Goal: Check status: Check status

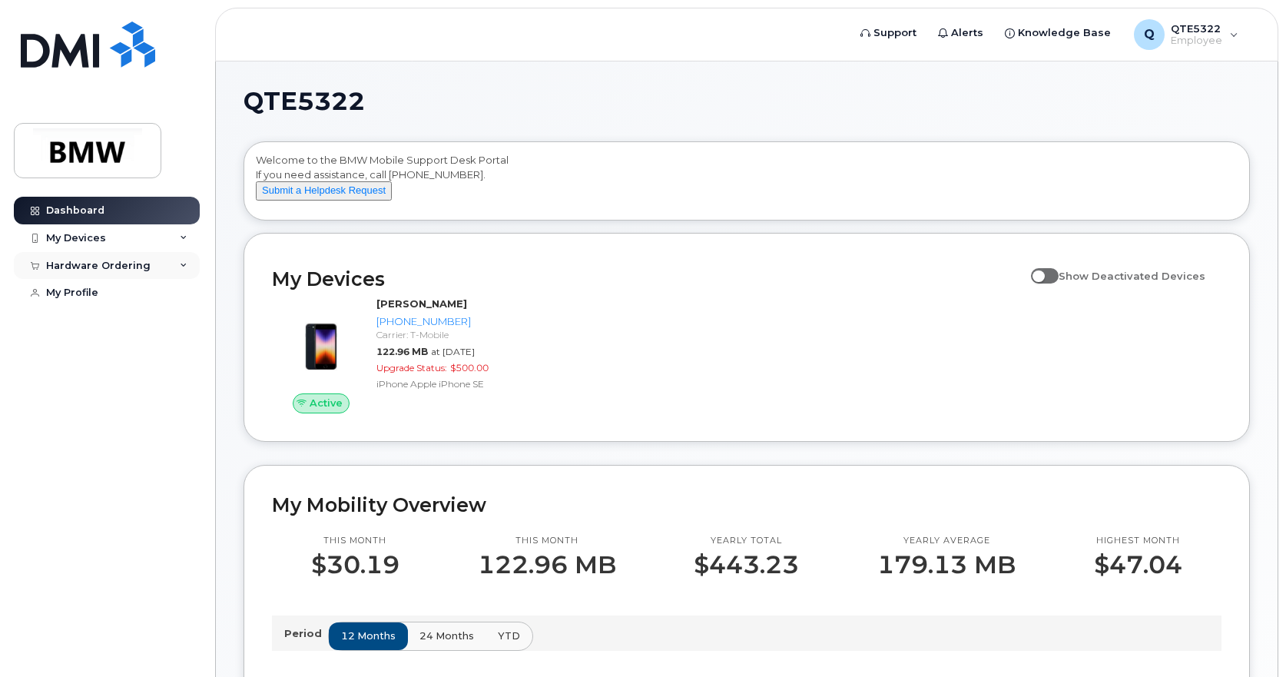
click at [133, 263] on div "Hardware Ordering" at bounding box center [98, 266] width 104 height 12
click at [106, 298] on link "My Orders" at bounding box center [120, 293] width 159 height 29
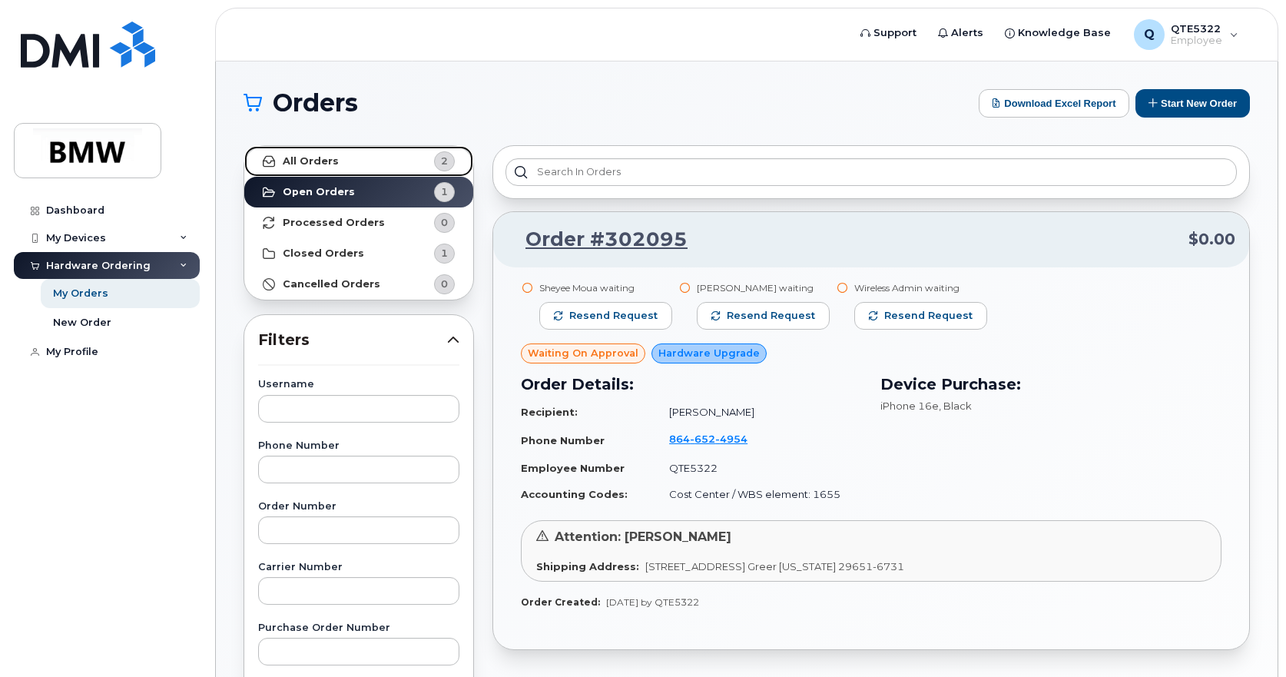
click at [376, 160] on link "All Orders 2" at bounding box center [358, 161] width 229 height 31
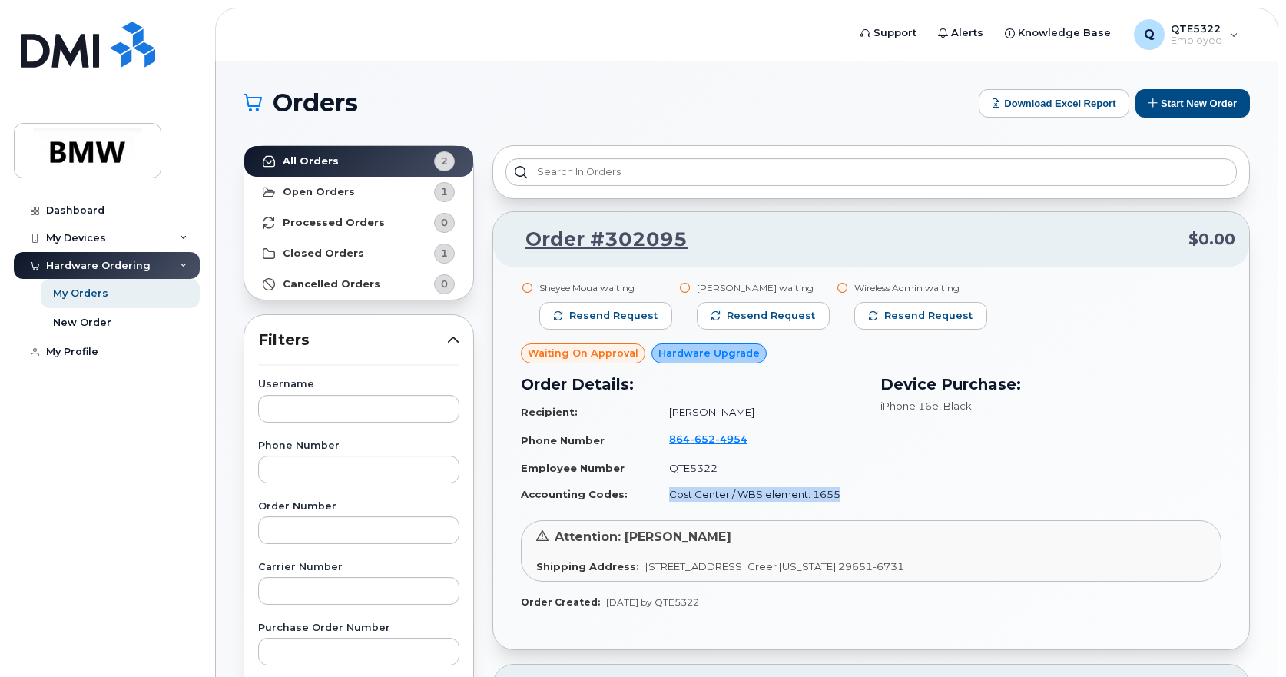
drag, startPoint x: 835, startPoint y: 492, endPoint x: 653, endPoint y: 489, distance: 182.1
click at [655, 489] on td "Cost Center / WBS element: 1655" at bounding box center [758, 494] width 207 height 27
drag, startPoint x: 990, startPoint y: 498, endPoint x: 969, endPoint y: 493, distance: 22.0
click at [984, 499] on div "Device Purchase: iPhone 16e , Black" at bounding box center [1050, 440] width 359 height 154
click at [722, 585] on div "Sheyee Moua waiting Resend request Jason Smith waiting Resend request Wireless …" at bounding box center [871, 445] width 701 height 328
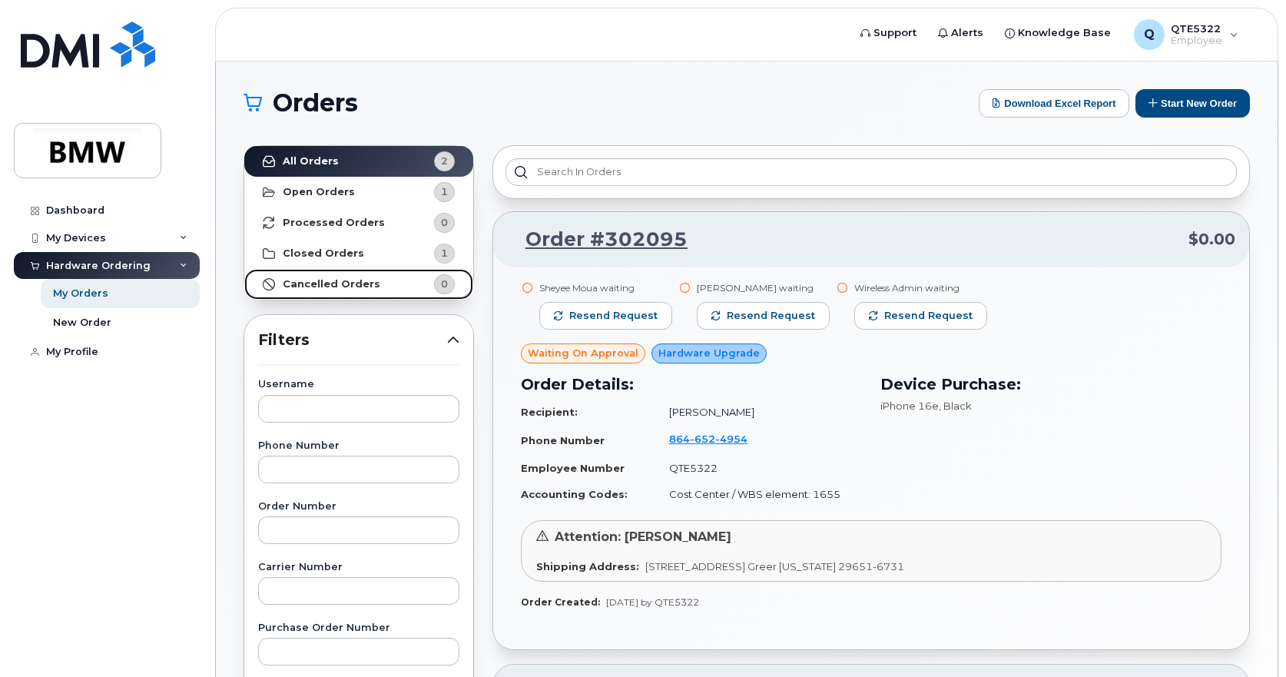
click at [333, 284] on strong "Cancelled Orders" at bounding box center [332, 284] width 98 height 12
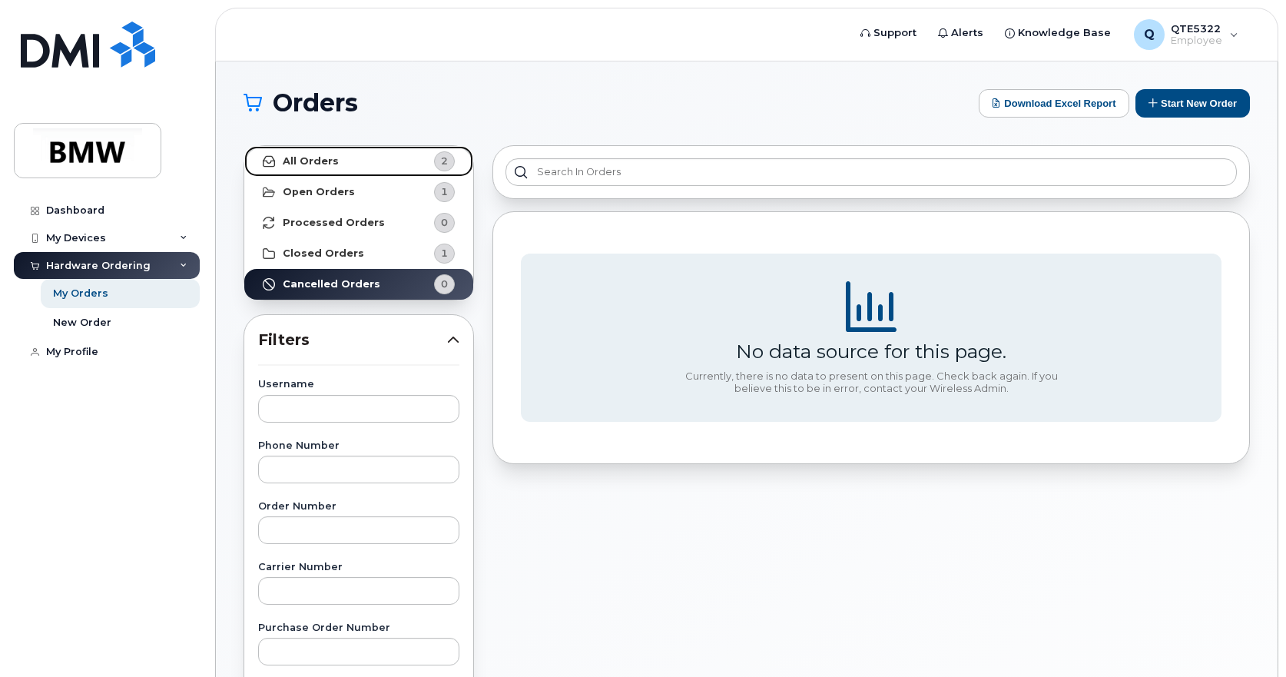
click at [336, 160] on link "All Orders 2" at bounding box center [358, 161] width 229 height 31
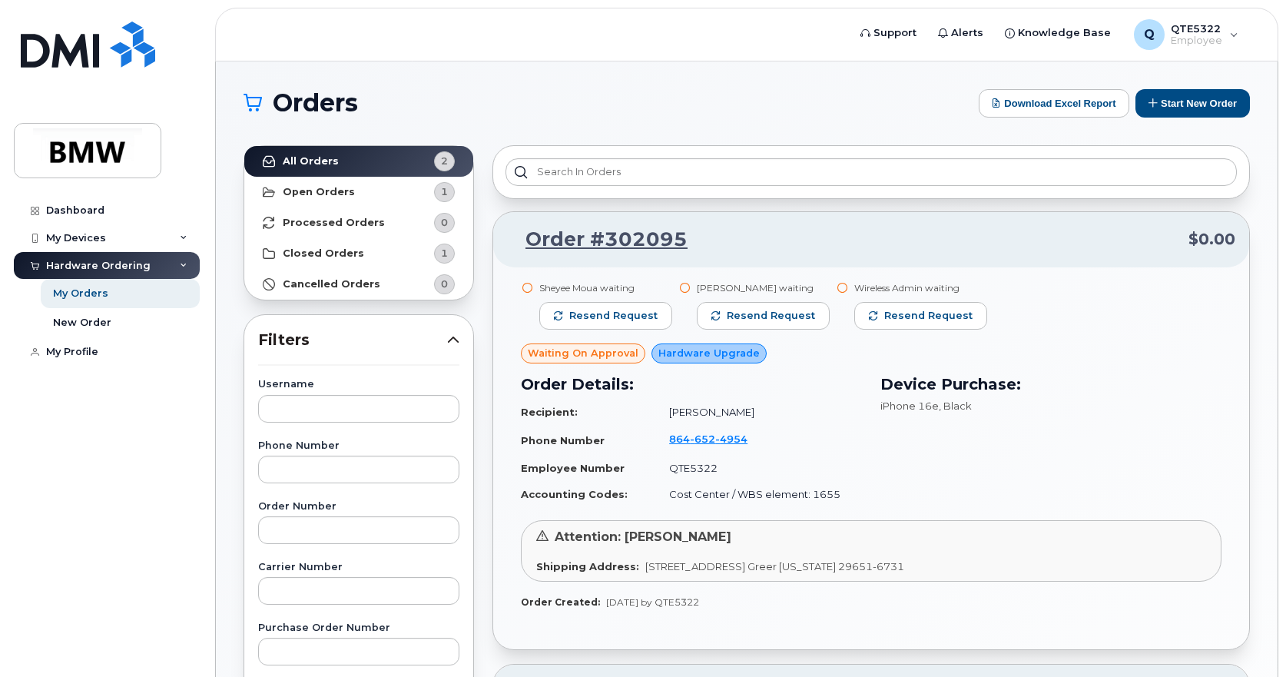
click at [638, 406] on td "Recipient:" at bounding box center [588, 412] width 134 height 27
click at [644, 238] on link "Order #302095" at bounding box center [597, 240] width 181 height 28
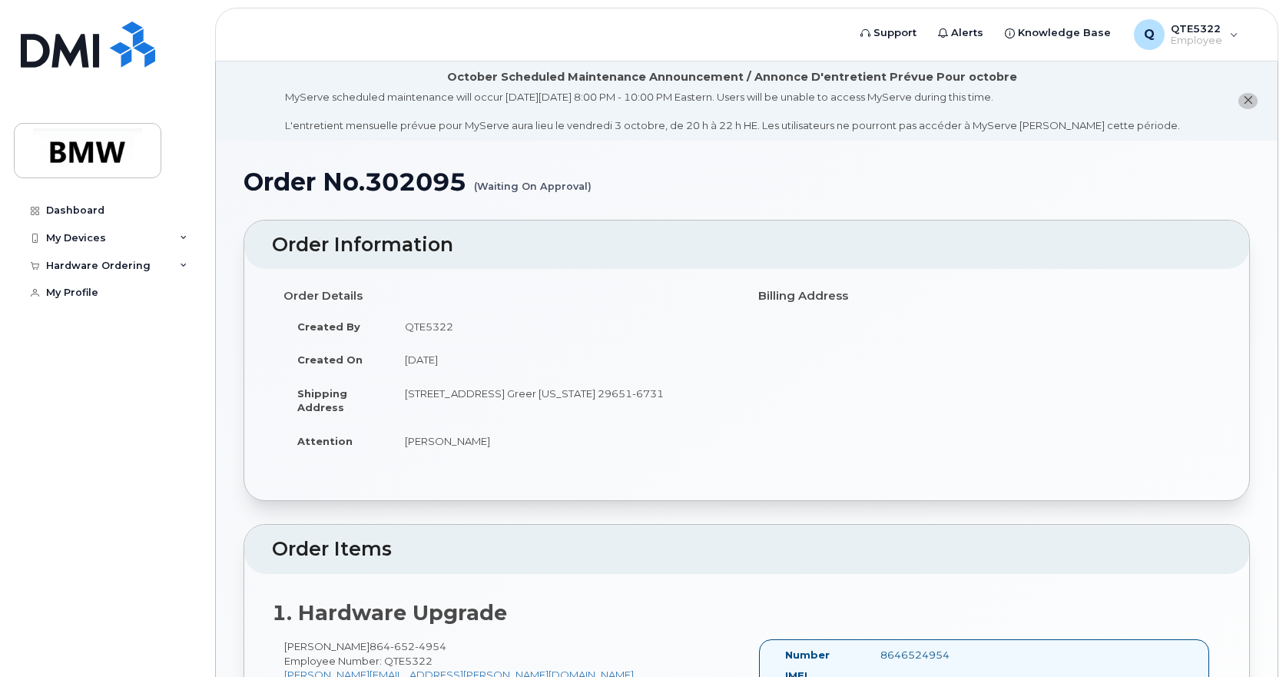
click at [473, 192] on h1 "Order No.302095 (Waiting On Approval)" at bounding box center [746, 181] width 1006 height 27
drag, startPoint x: 831, startPoint y: 287, endPoint x: 817, endPoint y: 281, distance: 15.1
click at [834, 284] on div "Billing Address" at bounding box center [984, 296] width 475 height 27
drag, startPoint x: 575, startPoint y: 288, endPoint x: 510, endPoint y: 277, distance: 65.4
click at [500, 277] on div "Order Details Created By QTE5322 Created On September 30, 2025 Shipping Address…" at bounding box center [746, 384] width 1005 height 231
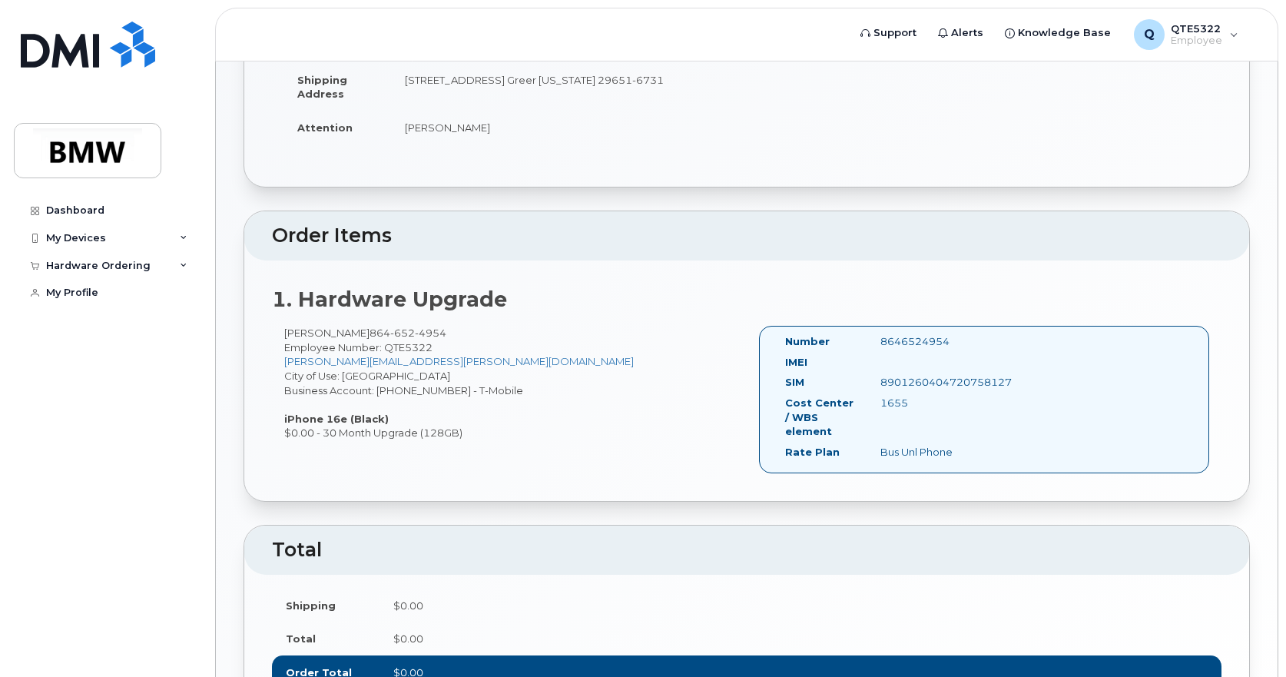
scroll to position [454, 0]
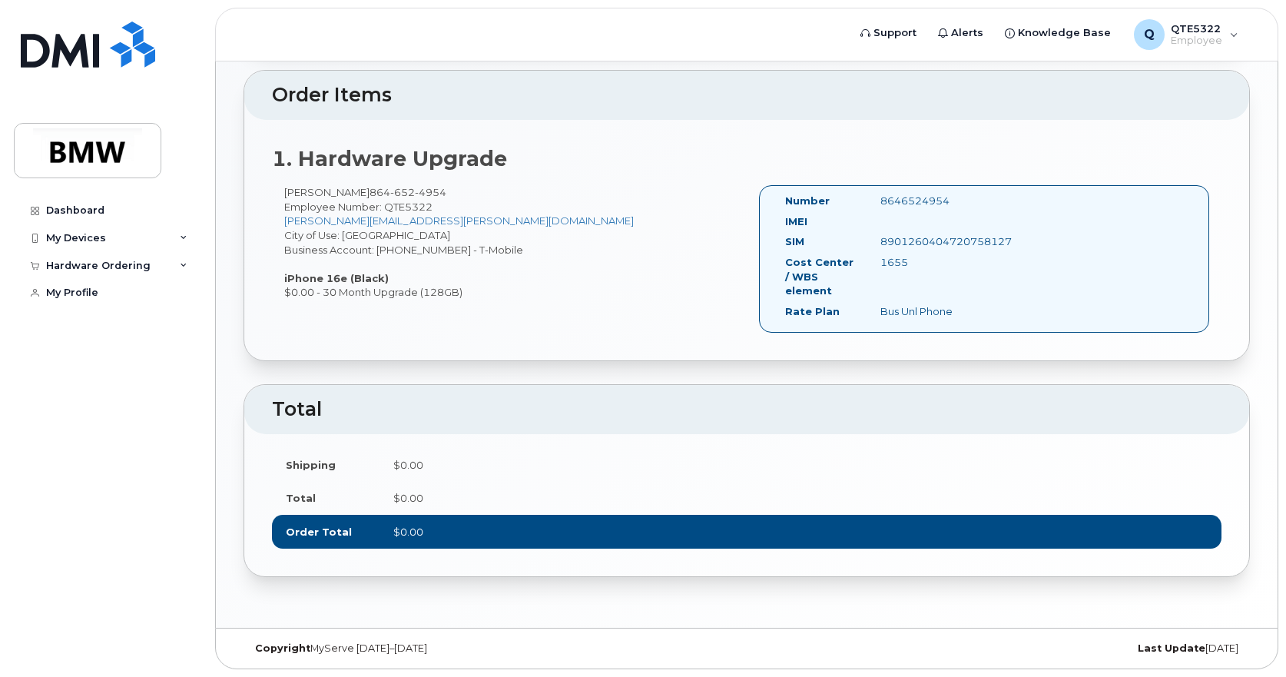
click at [459, 527] on td "$0.00" at bounding box center [800, 532] width 842 height 34
drag, startPoint x: 367, startPoint y: 495, endPoint x: 365, endPoint y: 484, distance: 11.0
click at [364, 495] on td "Total" at bounding box center [326, 498] width 108 height 34
click at [139, 270] on div "Hardware Ordering" at bounding box center [98, 266] width 104 height 12
click at [137, 263] on div "Hardware Ordering" at bounding box center [98, 266] width 104 height 12
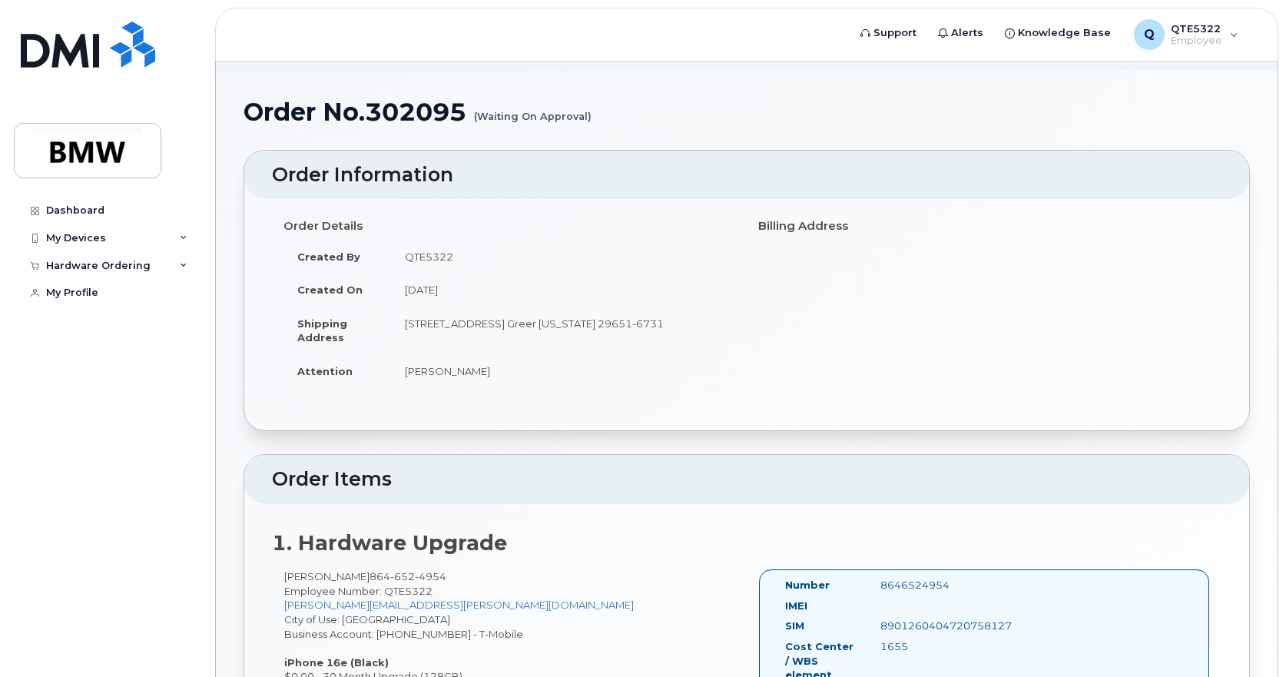
scroll to position [0, 0]
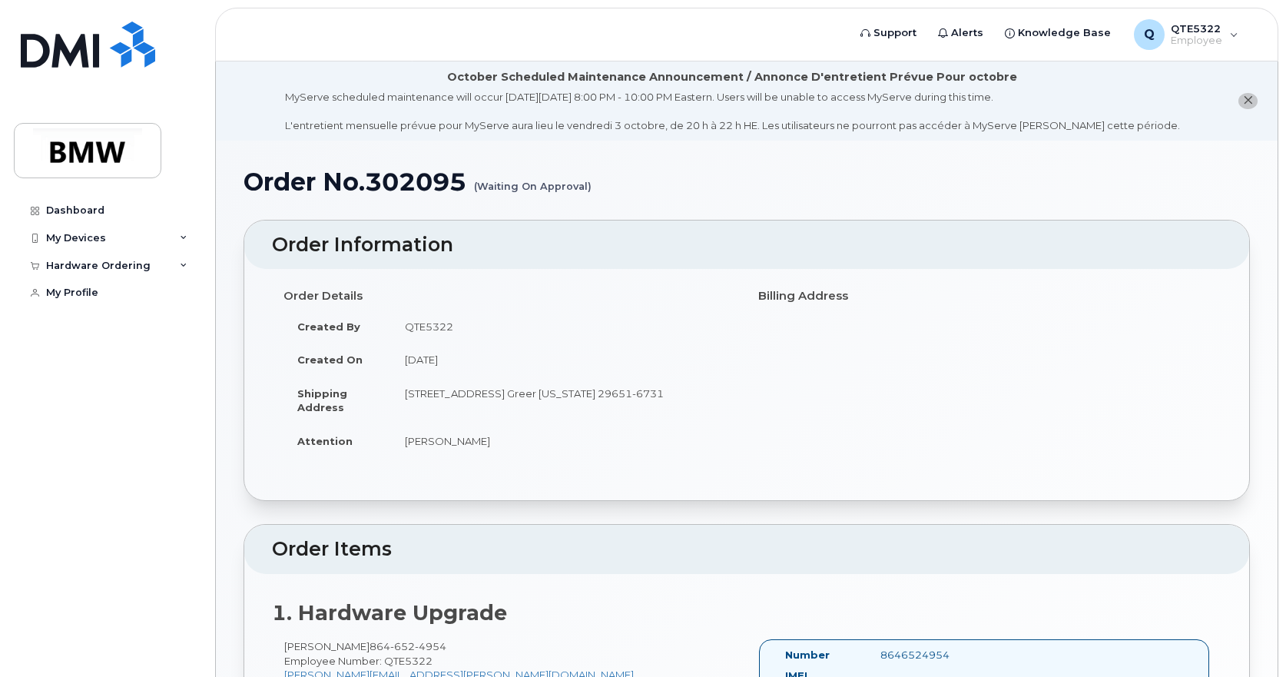
click at [381, 176] on h1 "Order No.302095 (Waiting On Approval)" at bounding box center [746, 181] width 1006 height 27
click at [98, 265] on div "Hardware Ordering" at bounding box center [98, 266] width 104 height 12
click at [101, 257] on div "Hardware Ordering" at bounding box center [107, 266] width 186 height 28
click at [68, 288] on div "My Profile" at bounding box center [72, 293] width 52 height 12
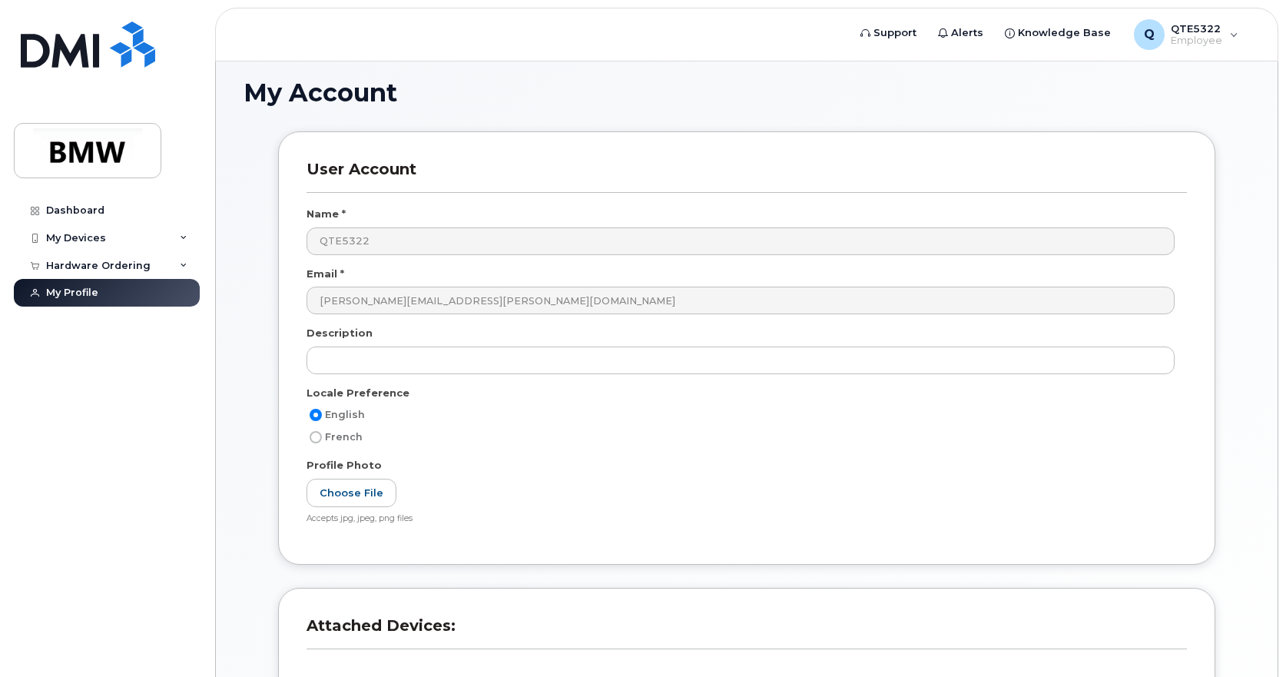
scroll to position [314, 0]
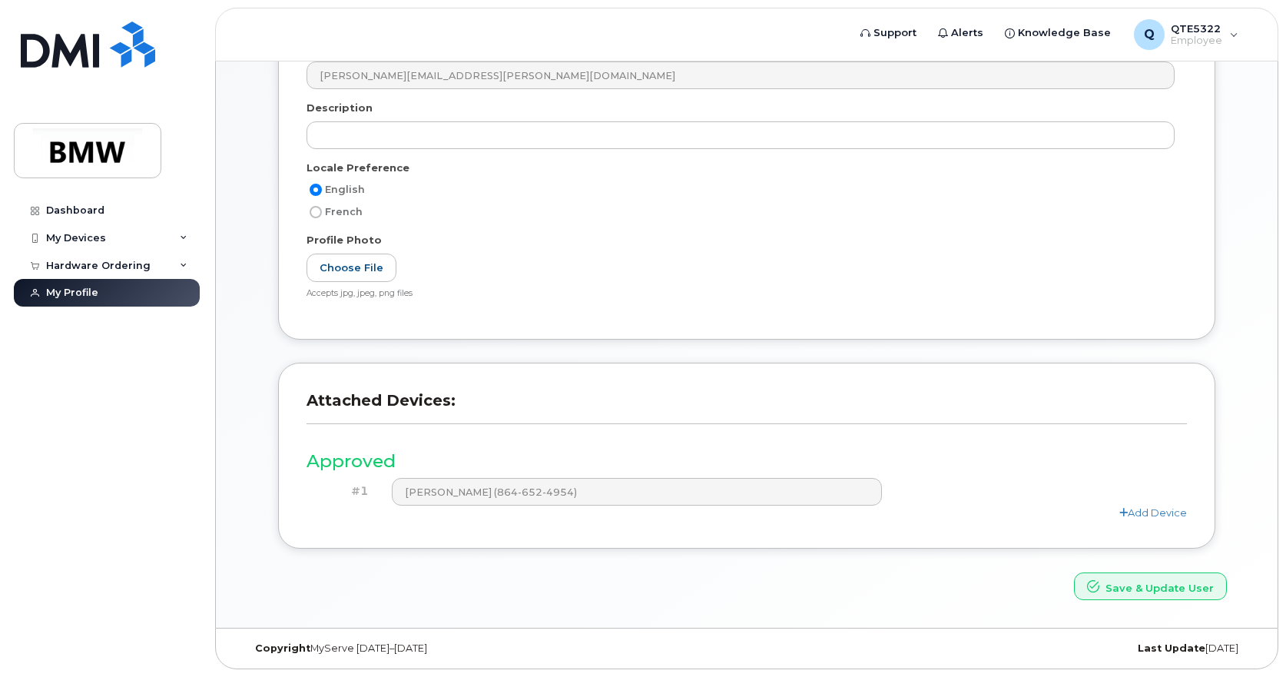
click at [398, 464] on h3 "Approved" at bounding box center [746, 461] width 880 height 19
click at [373, 431] on header "Attached Devices:" at bounding box center [746, 414] width 880 height 47
click at [128, 214] on link "Dashboard" at bounding box center [107, 211] width 186 height 28
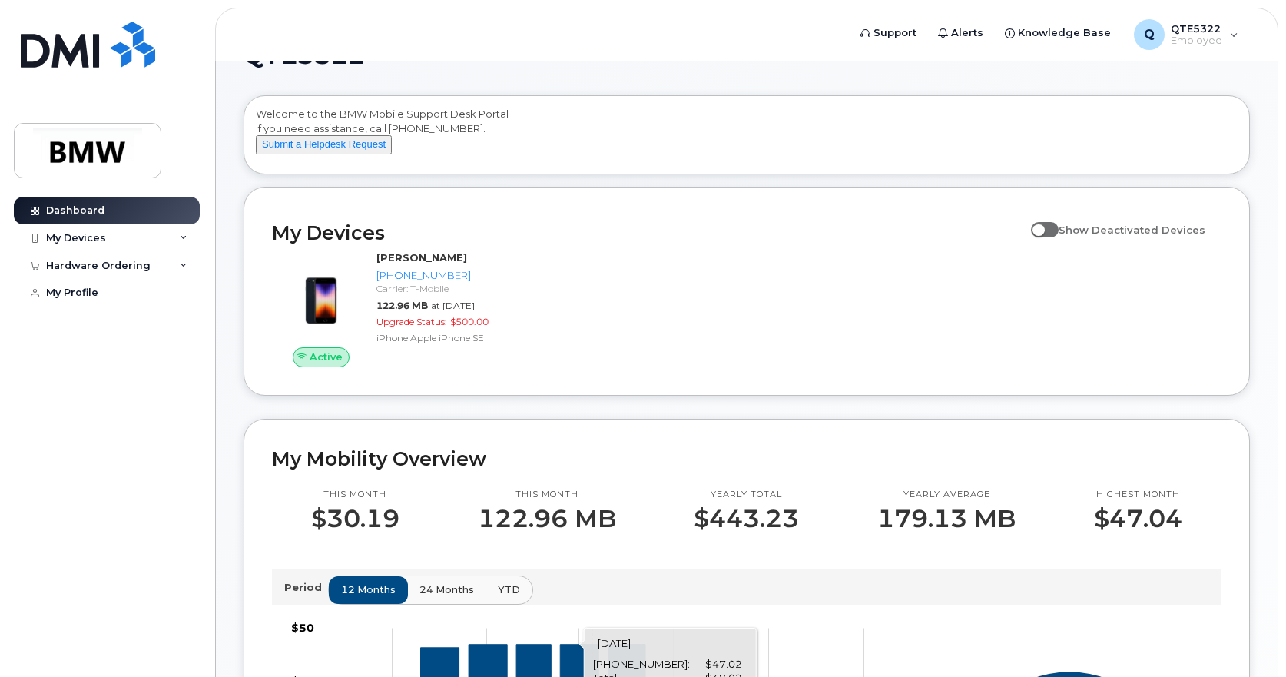
scroll to position [384, 0]
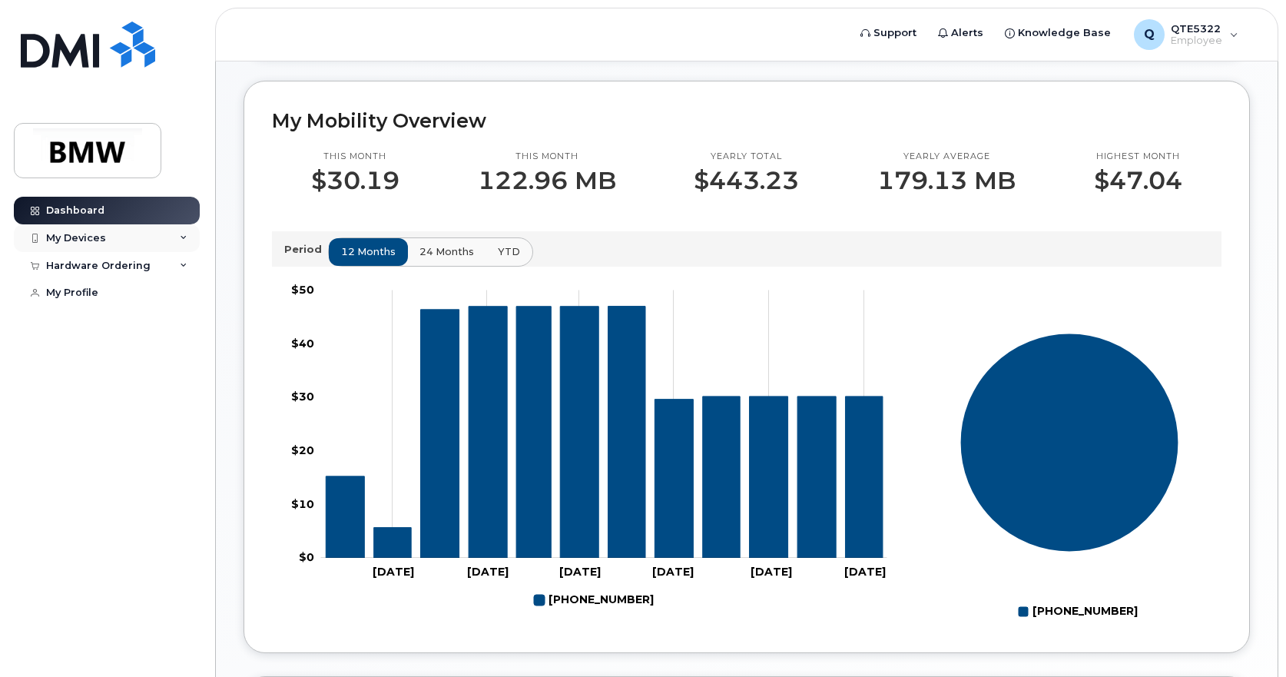
click at [147, 246] on div "My Devices" at bounding box center [107, 238] width 186 height 28
click at [123, 356] on div "Hardware Ordering" at bounding box center [107, 349] width 186 height 28
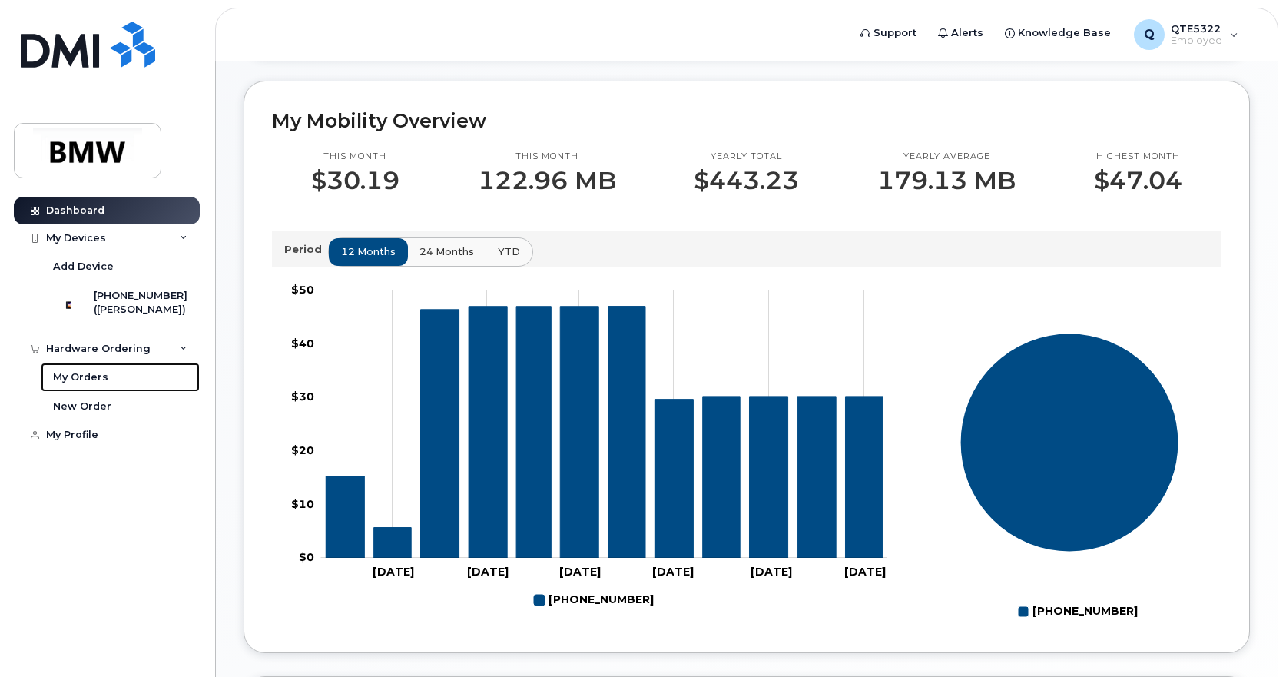
click at [98, 384] on div "My Orders" at bounding box center [80, 377] width 55 height 14
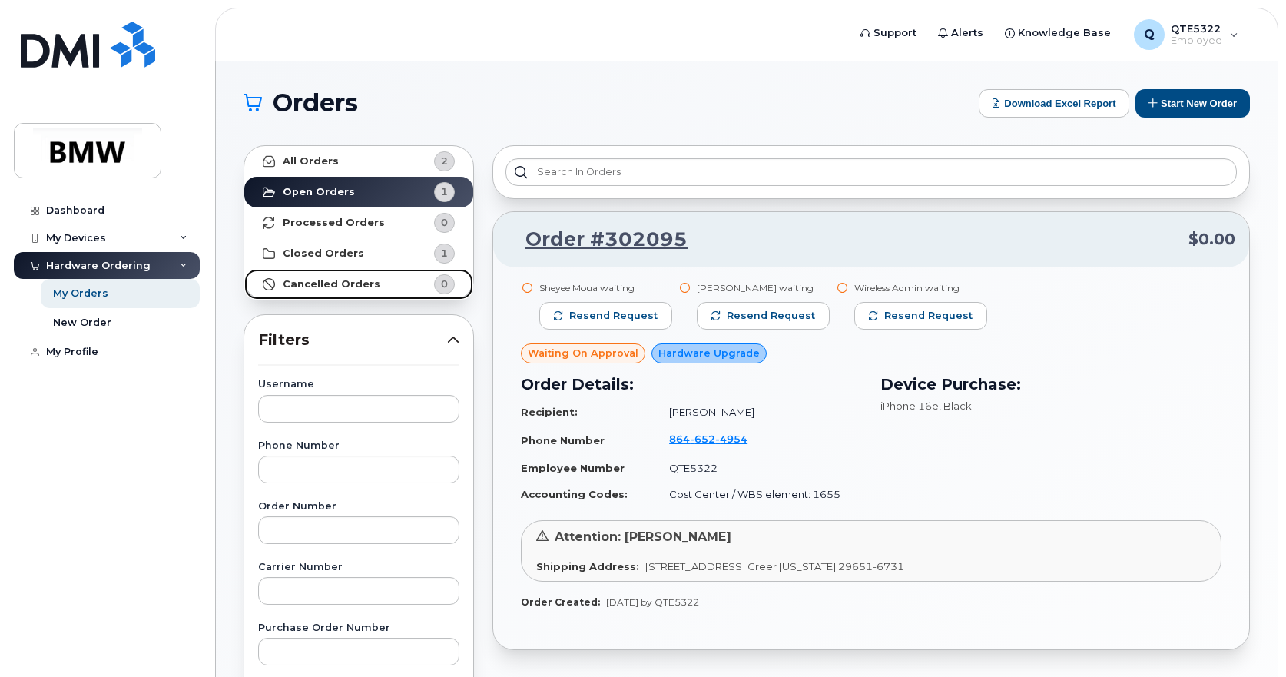
click at [329, 283] on strong "Cancelled Orders" at bounding box center [332, 284] width 98 height 12
